Goal: Complete application form: Complete application form

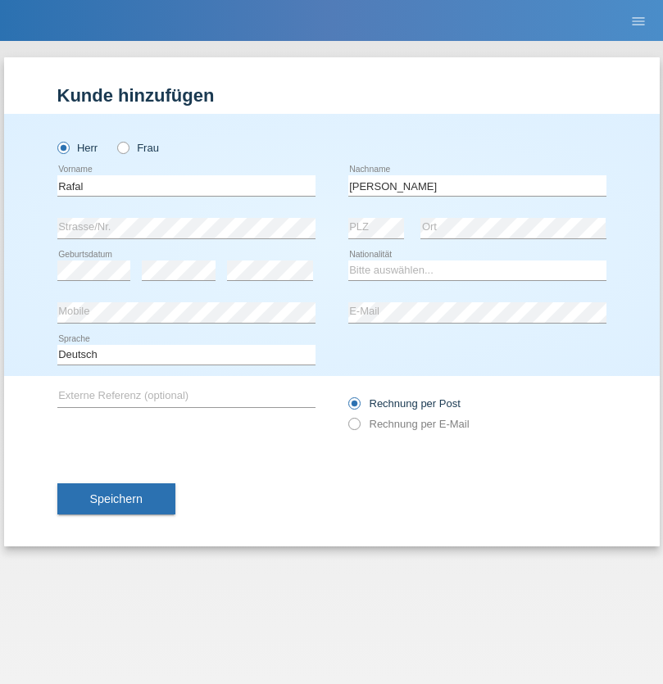
type input "[PERSON_NAME]"
select select "PL"
select select "C"
select select "01"
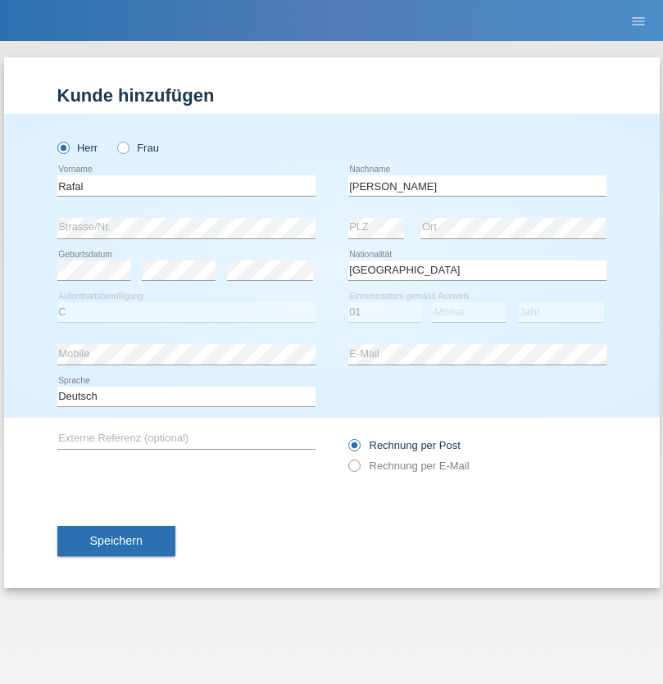
select select "10"
select select "2021"
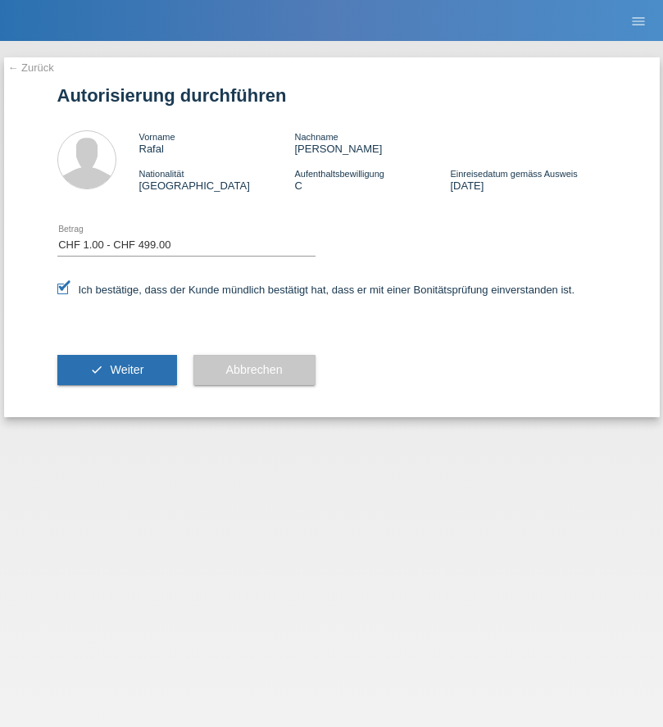
select select "1"
click at [116, 370] on span "Weiter" at bounding box center [127, 369] width 34 height 13
